Goal: Task Accomplishment & Management: Manage account settings

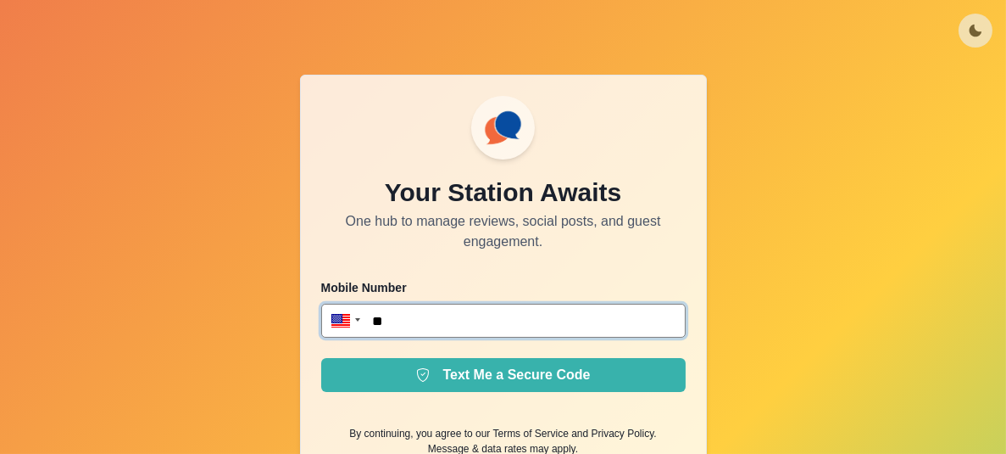
click at [467, 315] on input "**" at bounding box center [503, 321] width 365 height 34
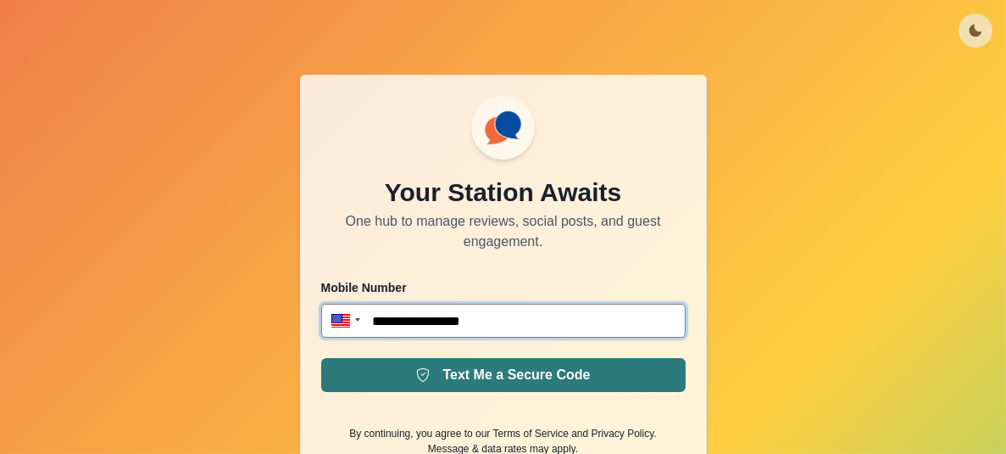
type input "**********"
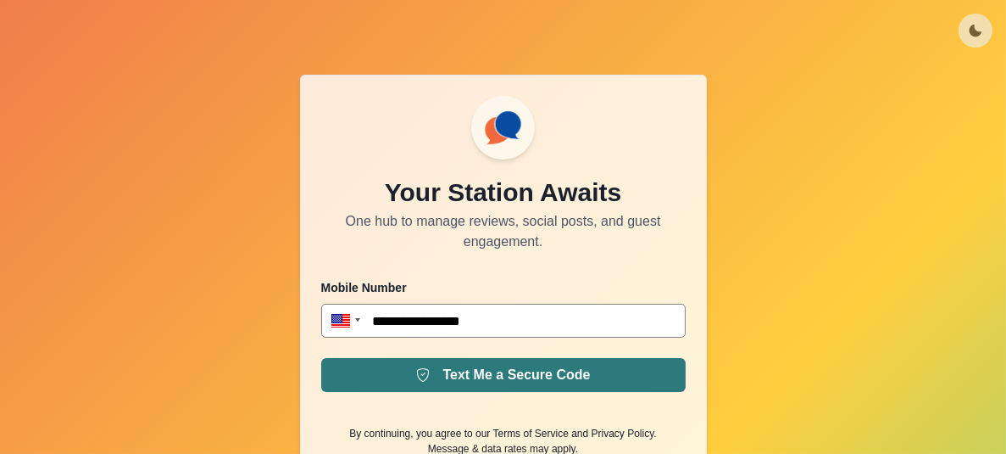
click at [478, 390] on button "Text Me a Secure Code" at bounding box center [503, 375] width 365 height 34
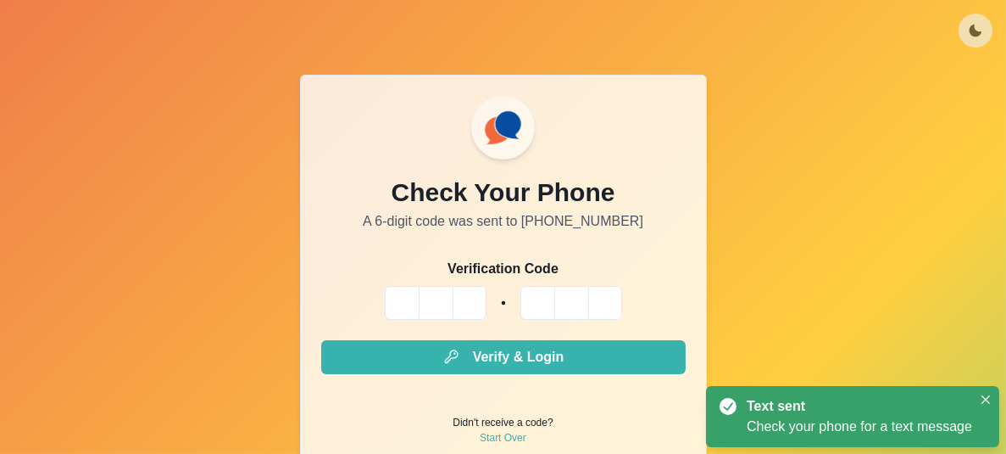
click at [390, 298] on input "Please enter your pin code" at bounding box center [402, 303] width 34 height 34
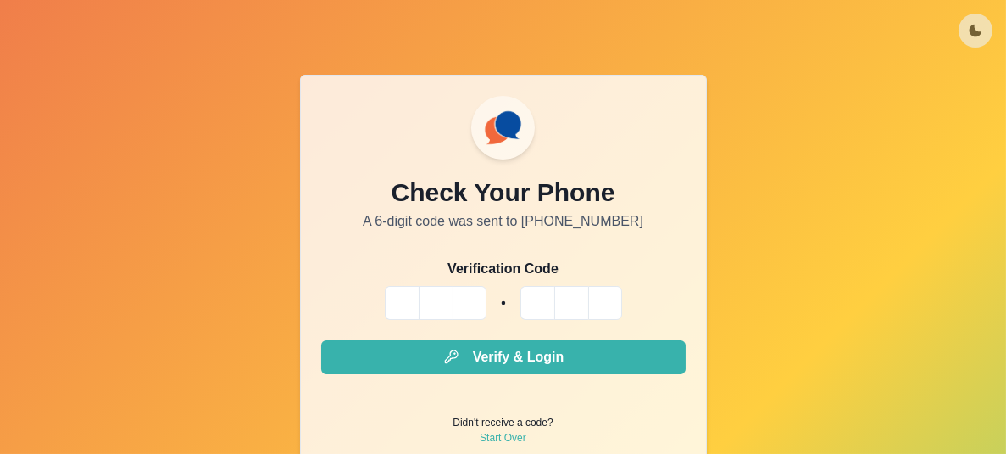
type input "*"
click at [409, 311] on input "*" at bounding box center [402, 303] width 34 height 34
type input "*"
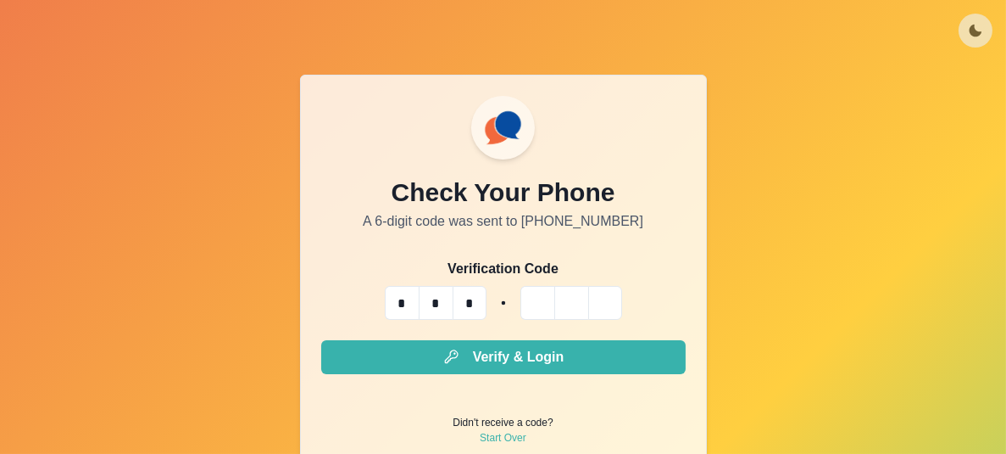
click at [532, 298] on input "Please enter your pin code" at bounding box center [538, 303] width 34 height 34
type input "*"
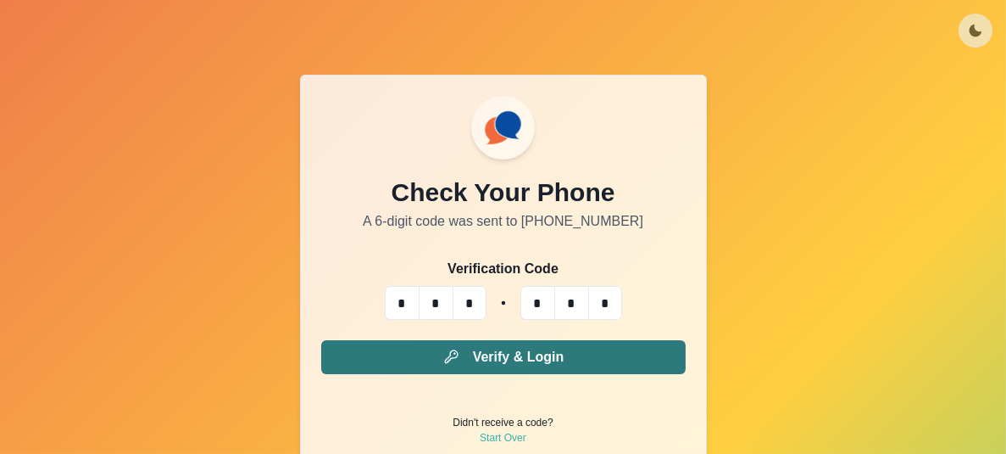
type input "*"
click at [551, 351] on button "Verify & Login" at bounding box center [503, 357] width 365 height 34
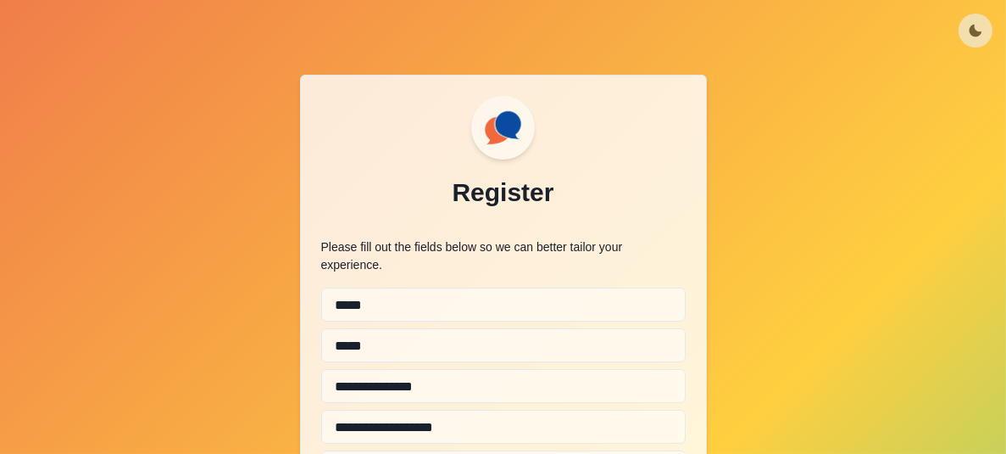
scroll to position [87, 0]
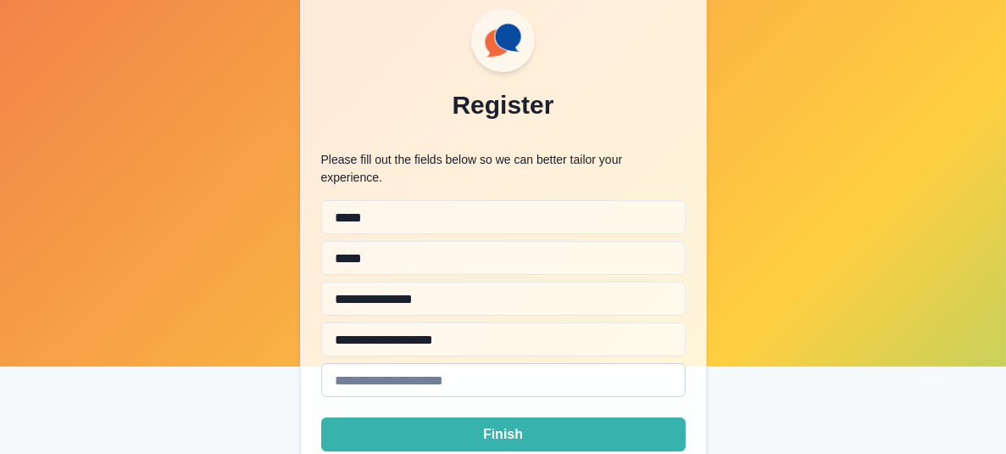
click at [439, 363] on input "email" at bounding box center [503, 380] width 365 height 34
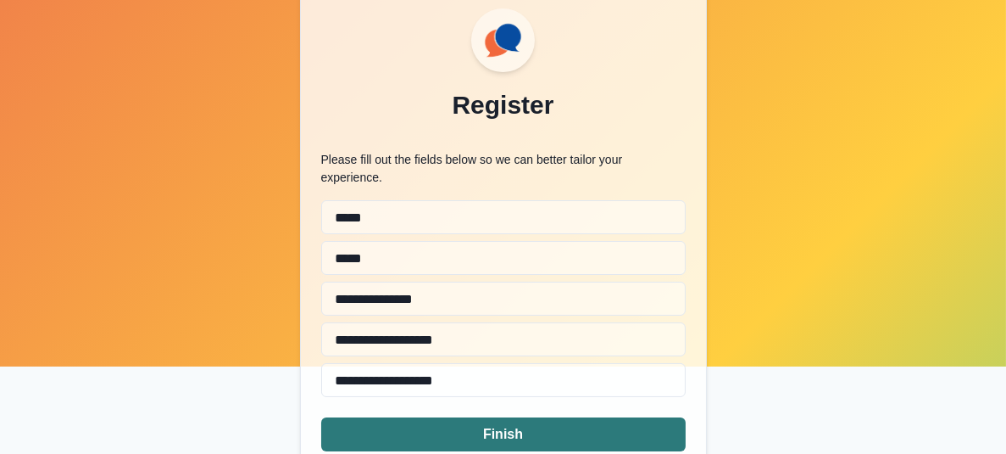
click at [440, 417] on button "Finish" at bounding box center [503, 434] width 365 height 34
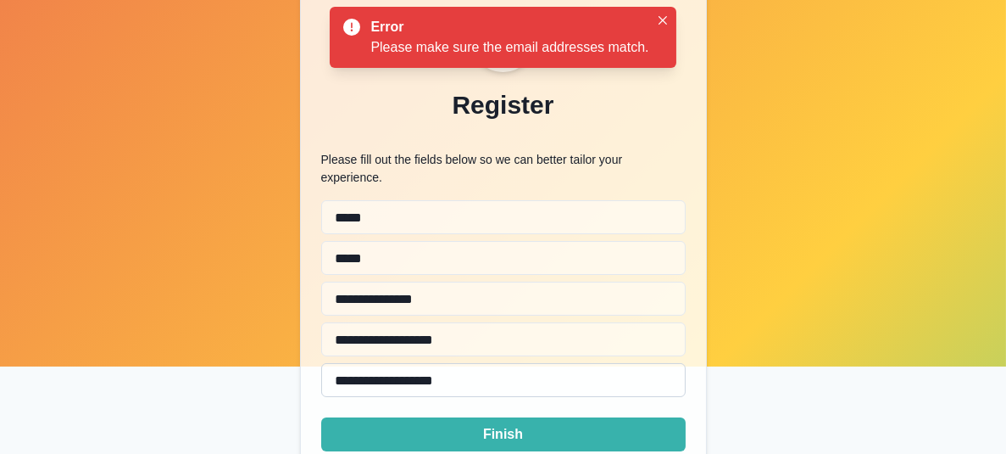
click at [499, 363] on input "**********" at bounding box center [503, 380] width 365 height 34
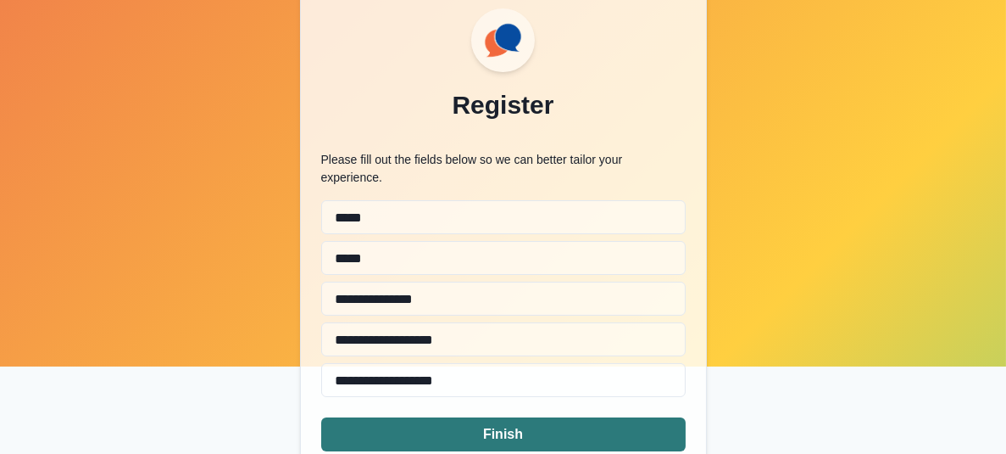
click at [449, 417] on button "Finish" at bounding box center [503, 434] width 365 height 34
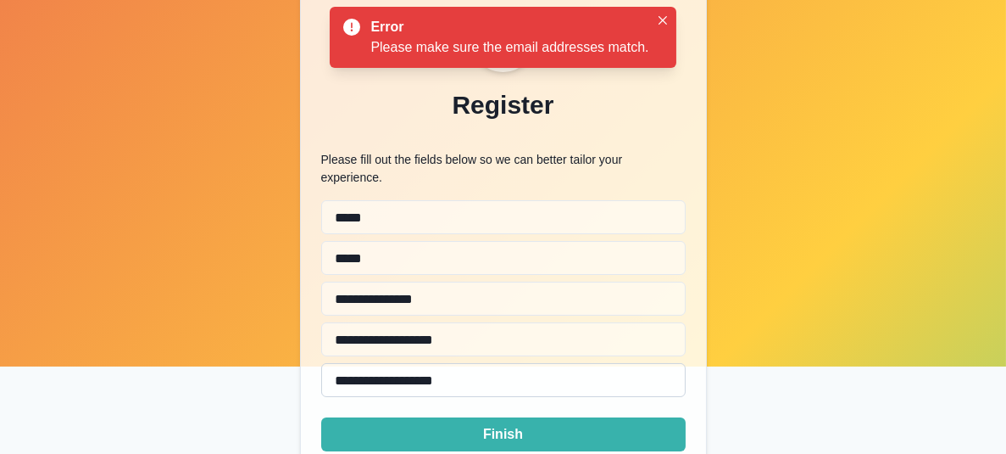
drag, startPoint x: 484, startPoint y: 359, endPoint x: 383, endPoint y: 362, distance: 100.9
click at [383, 363] on input "**********" at bounding box center [503, 380] width 365 height 34
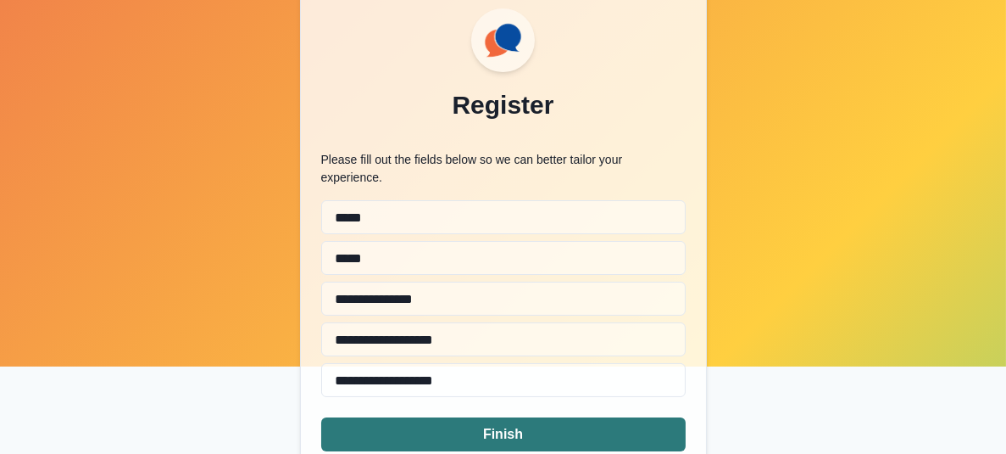
type input "**********"
click at [387, 417] on button "Finish" at bounding box center [503, 434] width 365 height 34
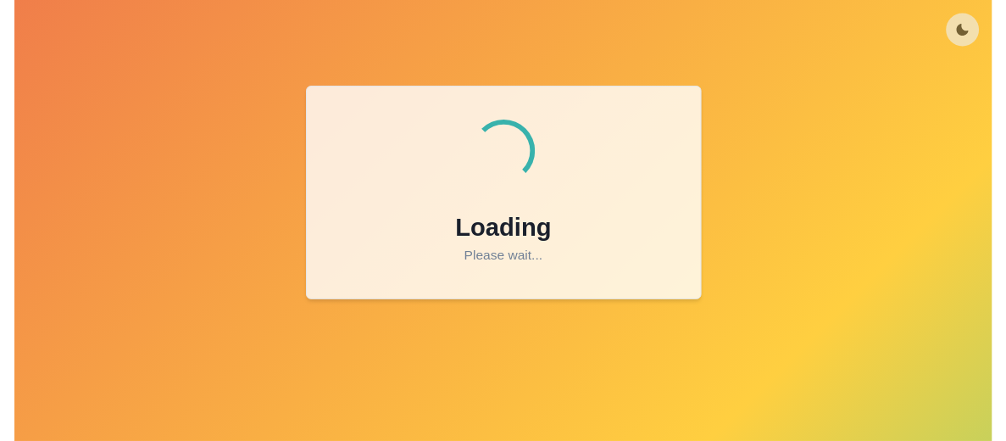
scroll to position [0, 0]
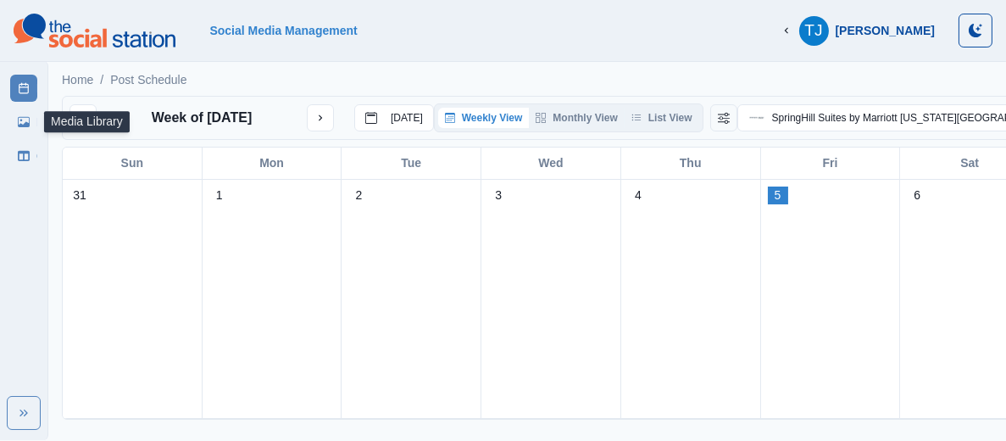
click at [30, 117] on link "Media Library" at bounding box center [23, 122] width 27 height 27
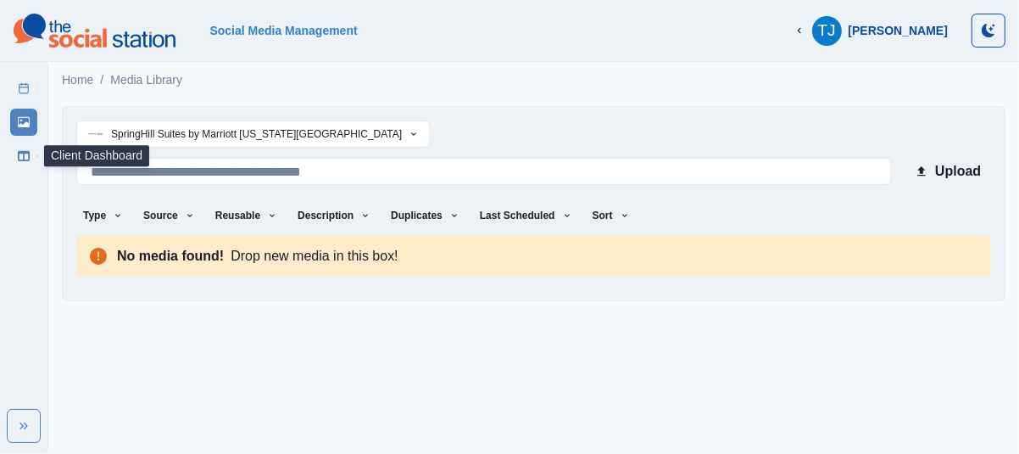
click at [26, 153] on icon at bounding box center [24, 156] width 12 height 12
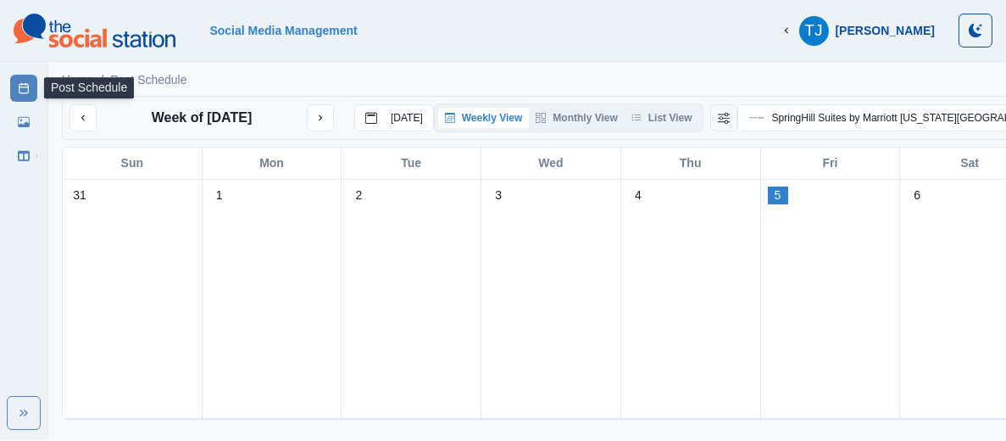
click at [24, 87] on icon at bounding box center [24, 88] width 12 height 12
click at [304, 29] on link "Social Media Management" at bounding box center [283, 31] width 148 height 14
click at [303, 29] on link "Social Media Management" at bounding box center [283, 31] width 148 height 14
click at [408, 124] on p "[DATE]" at bounding box center [407, 118] width 32 height 12
click at [572, 125] on button "Monthly View" at bounding box center [576, 118] width 95 height 20
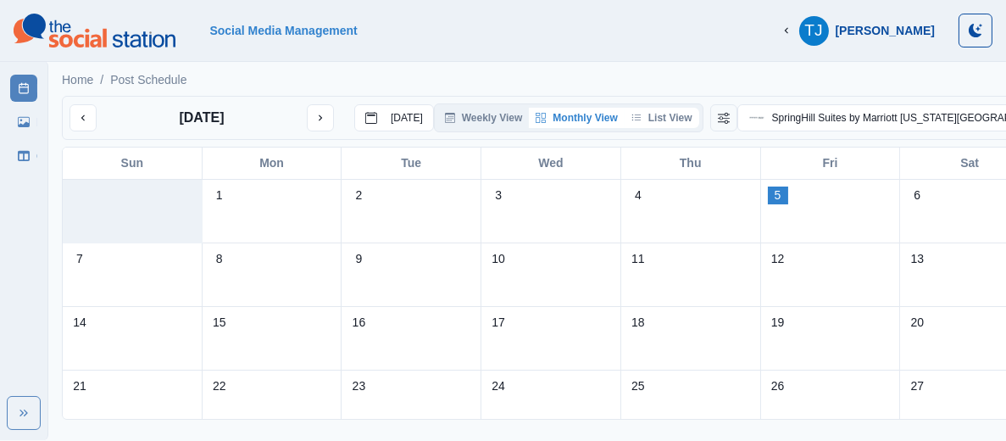
click at [642, 119] on button "List View" at bounding box center [662, 118] width 75 height 20
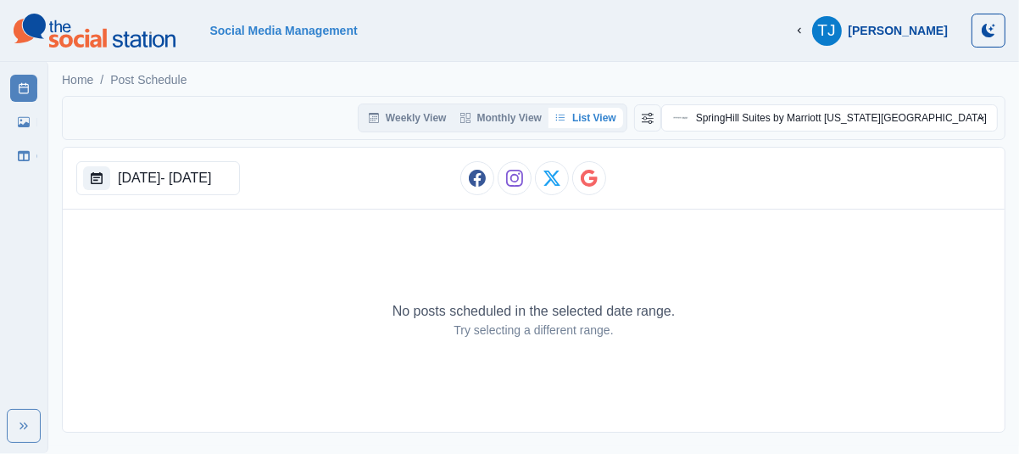
click at [904, 28] on div "[PERSON_NAME]" at bounding box center [898, 31] width 99 height 14
click at [805, 29] on icon "button" at bounding box center [800, 31] width 12 height 12
click at [817, 121] on button "SpringHill Suites by Marriott [US_STATE][GEOGRAPHIC_DATA]" at bounding box center [829, 117] width 337 height 27
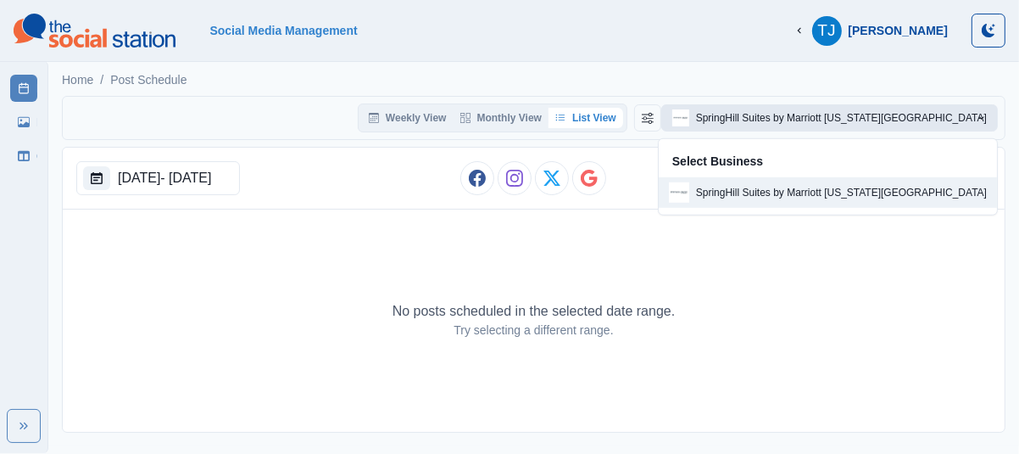
click at [773, 196] on p "SpringHill Suites by Marriott [US_STATE][GEOGRAPHIC_DATA]" at bounding box center [841, 192] width 291 height 15
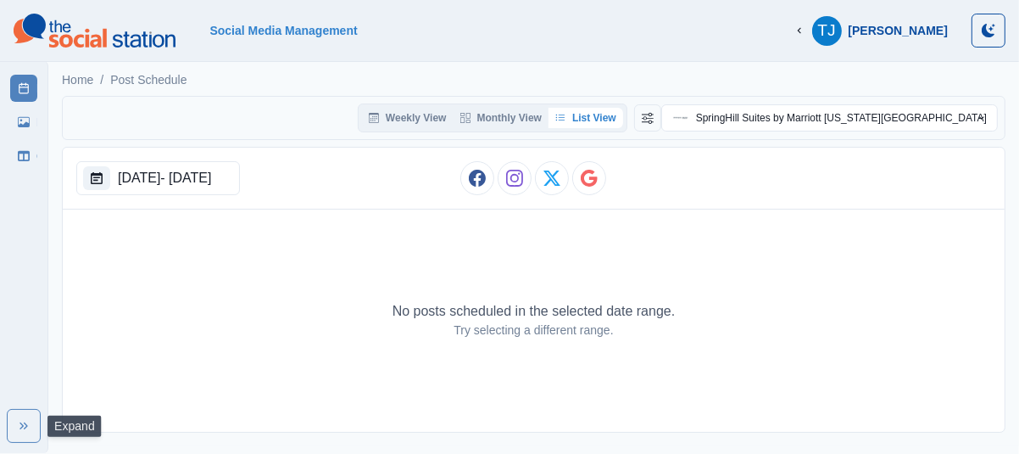
click at [20, 428] on icon "Expand" at bounding box center [24, 426] width 14 height 14
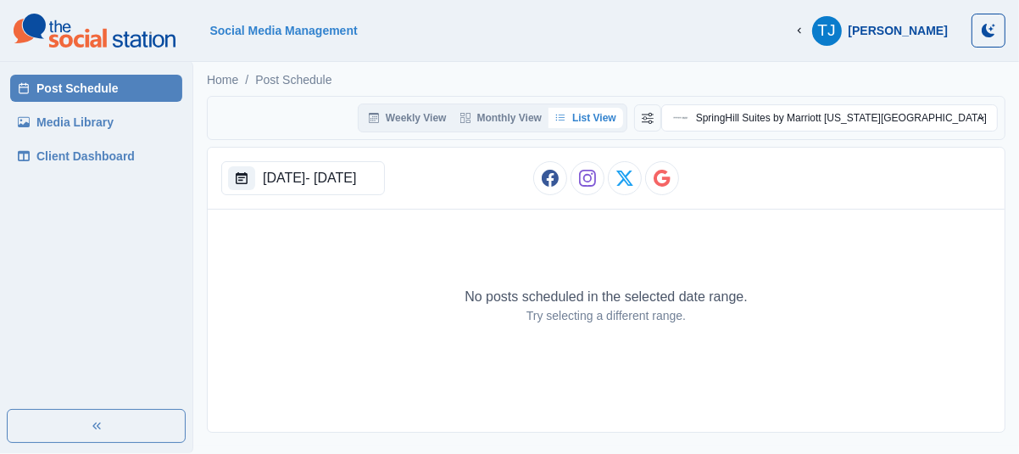
click at [90, 160] on link "Client Dashboard" at bounding box center [96, 155] width 172 height 27
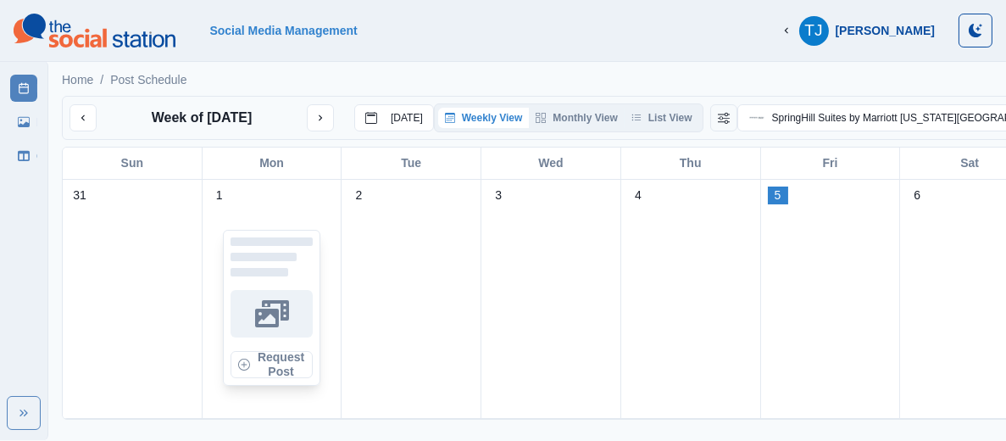
scroll to position [16, 0]
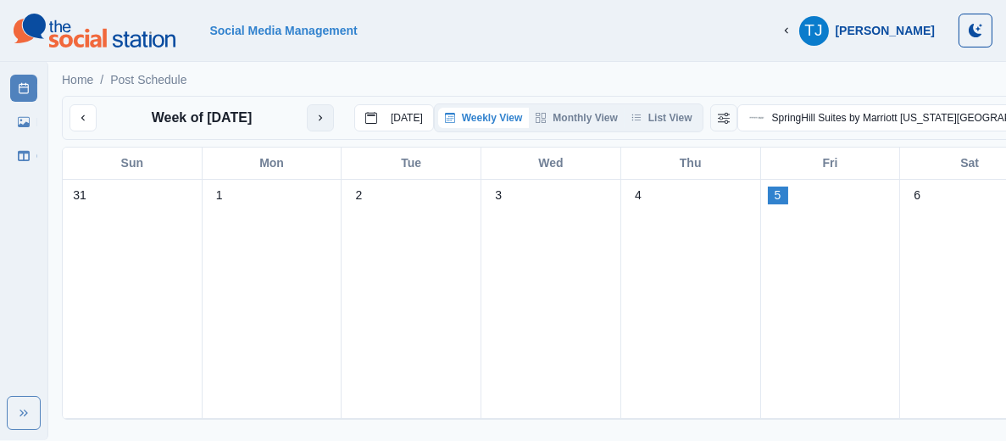
click at [320, 112] on icon "next month" at bounding box center [321, 118] width 12 height 12
drag, startPoint x: 321, startPoint y: 105, endPoint x: 309, endPoint y: 109, distance: 13.2
click at [320, 112] on icon "next month" at bounding box center [321, 118] width 12 height 12
click at [77, 112] on icon "previous month" at bounding box center [83, 118] width 12 height 12
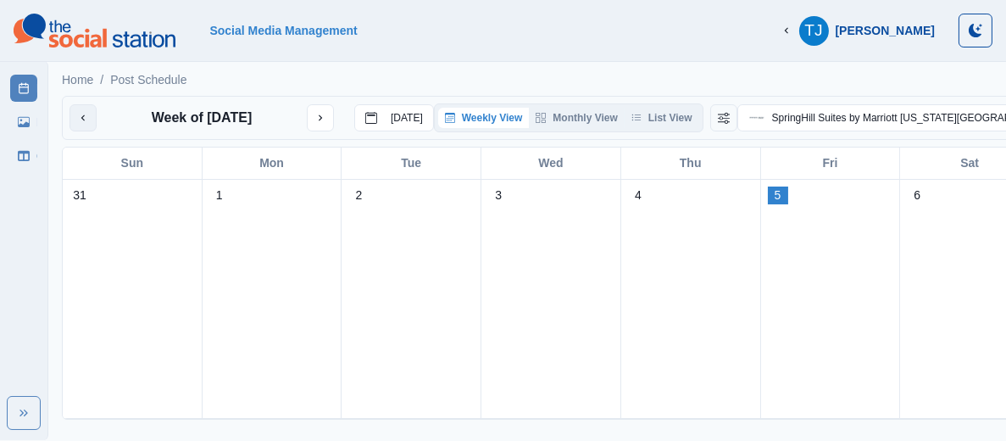
click at [77, 112] on icon "previous month" at bounding box center [83, 118] width 12 height 12
click at [79, 112] on icon "previous month" at bounding box center [83, 118] width 12 height 12
click at [326, 115] on button "next month" at bounding box center [320, 117] width 27 height 27
click at [324, 115] on button "next month" at bounding box center [320, 117] width 27 height 27
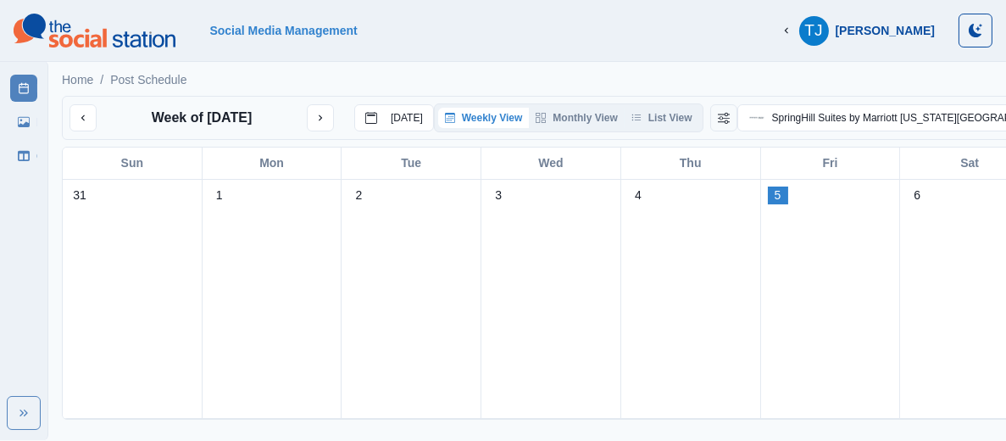
click at [793, 29] on icon "button" at bounding box center [787, 31] width 12 height 12
click at [886, 43] on button "[PERSON_NAME] [PERSON_NAME]" at bounding box center [857, 31] width 181 height 34
click at [887, 39] on button "[PERSON_NAME] [PERSON_NAME]" at bounding box center [857, 31] width 181 height 34
click at [972, 25] on icon "Toggle Mode" at bounding box center [975, 31] width 13 height 14
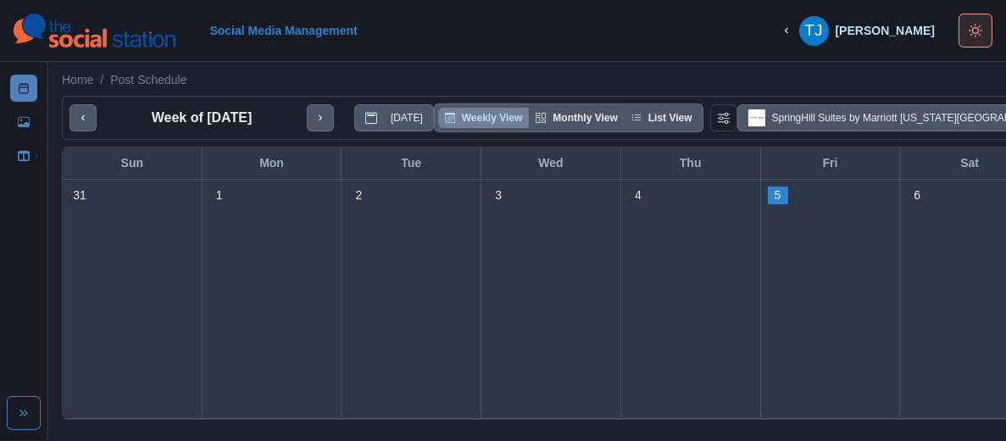
click at [972, 25] on icon "Toggle Mode" at bounding box center [976, 31] width 14 height 14
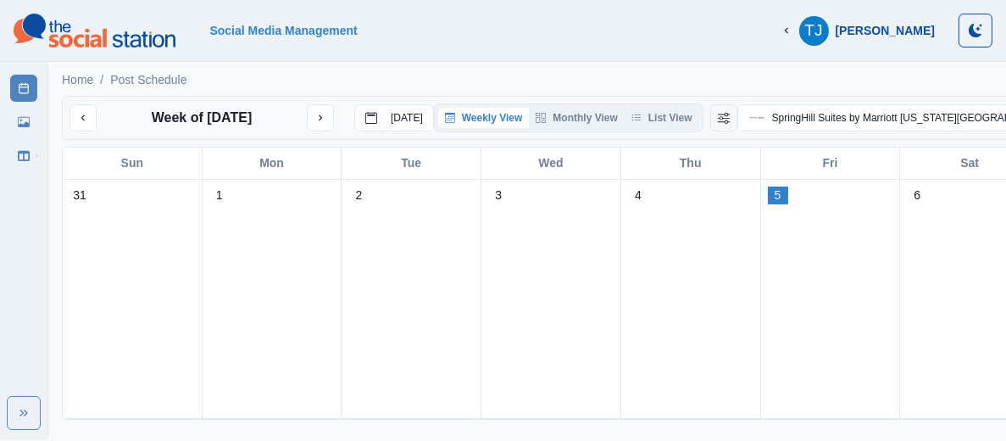
click at [708, 48] on section "Social Media Management [PERSON_NAME] [PERSON_NAME] Logout" at bounding box center [503, 31] width 1006 height 62
click at [974, 40] on button "Toggle Mode" at bounding box center [976, 31] width 34 height 34
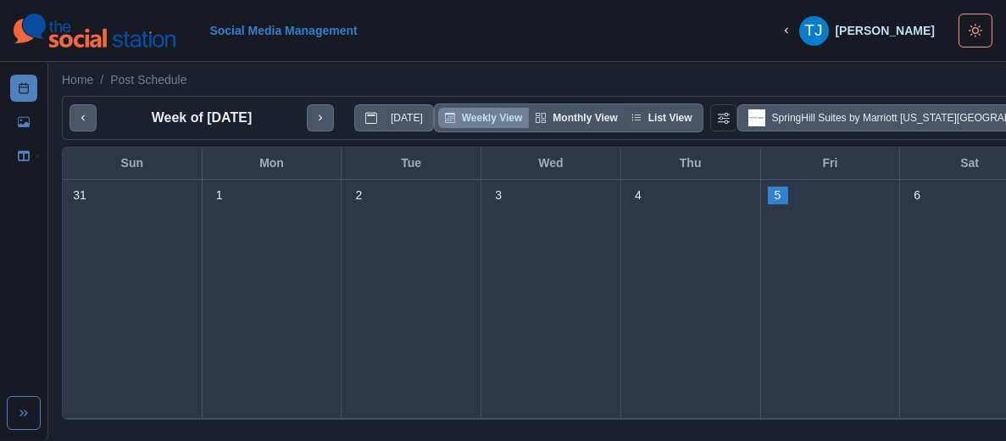
click at [640, 71] on div "Home / Post Schedule" at bounding box center [551, 75] width 1006 height 28
click at [25, 148] on link "Client Dashboard" at bounding box center [23, 155] width 27 height 27
click at [25, 125] on icon at bounding box center [24, 122] width 12 height 10
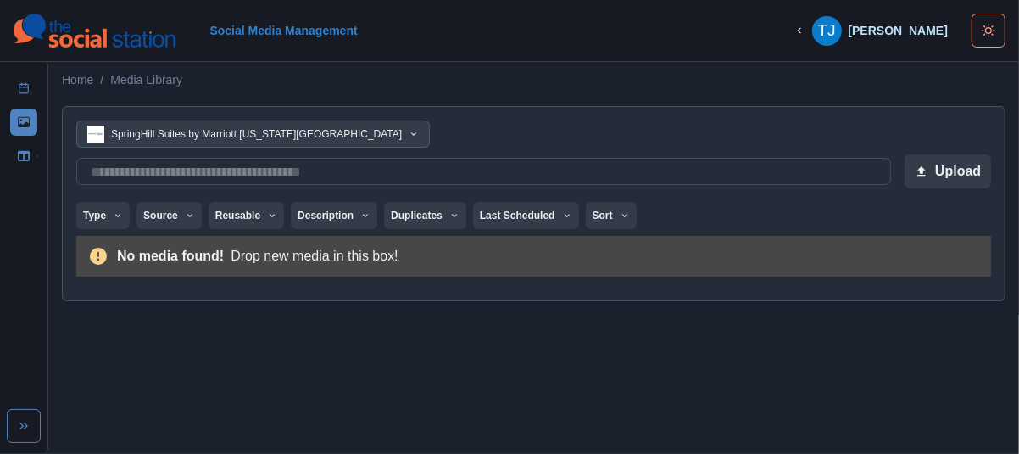
click at [410, 137] on icon "button" at bounding box center [414, 134] width 10 height 10
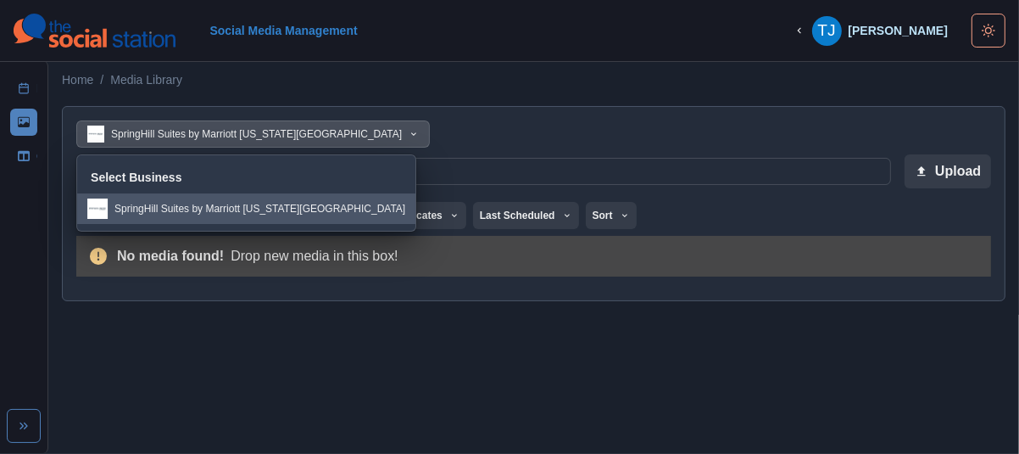
click at [270, 209] on p "SpringHill Suites by Marriott [US_STATE][GEOGRAPHIC_DATA]" at bounding box center [259, 208] width 291 height 15
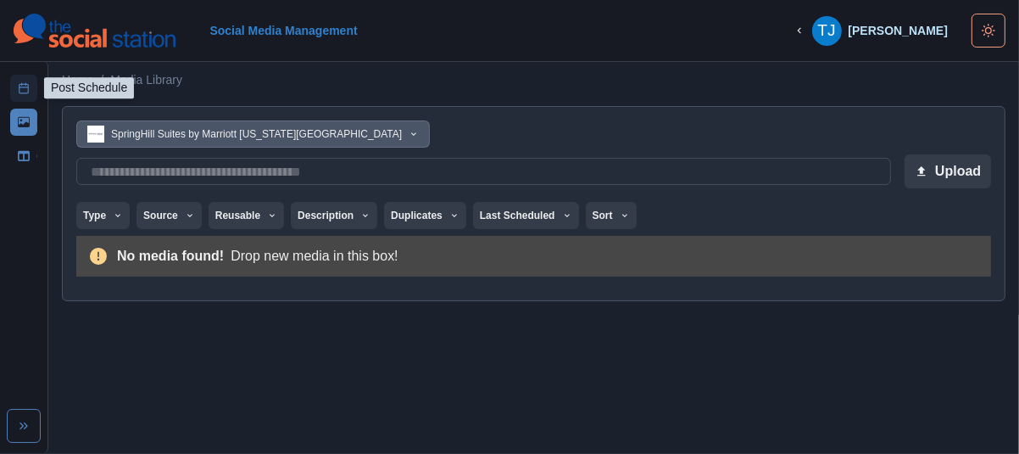
click at [19, 84] on icon at bounding box center [24, 88] width 12 height 12
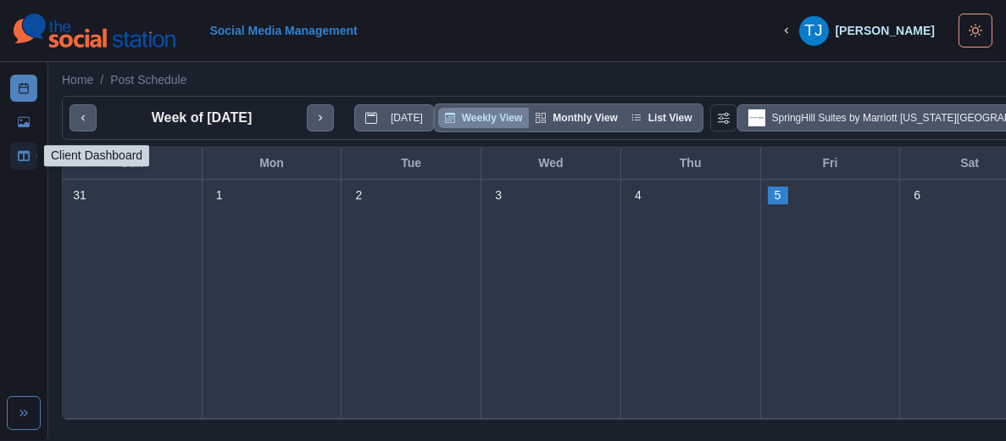
click at [31, 153] on link "Client Dashboard" at bounding box center [23, 155] width 27 height 27
